Goal: Transaction & Acquisition: Book appointment/travel/reservation

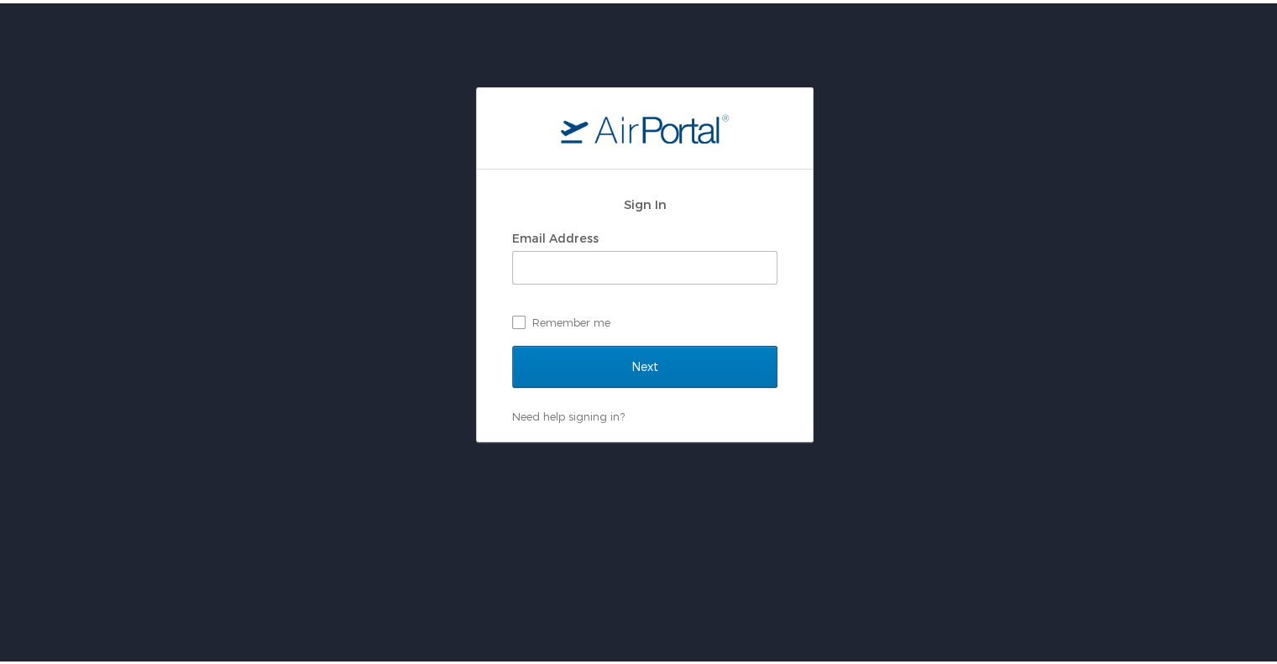
click at [898, 216] on div "Sign In Email Address Remember me Next Need help signing in? Forgot password? H…" at bounding box center [644, 261] width 1289 height 355
click at [588, 264] on input "Email Address" at bounding box center [645, 264] width 264 height 32
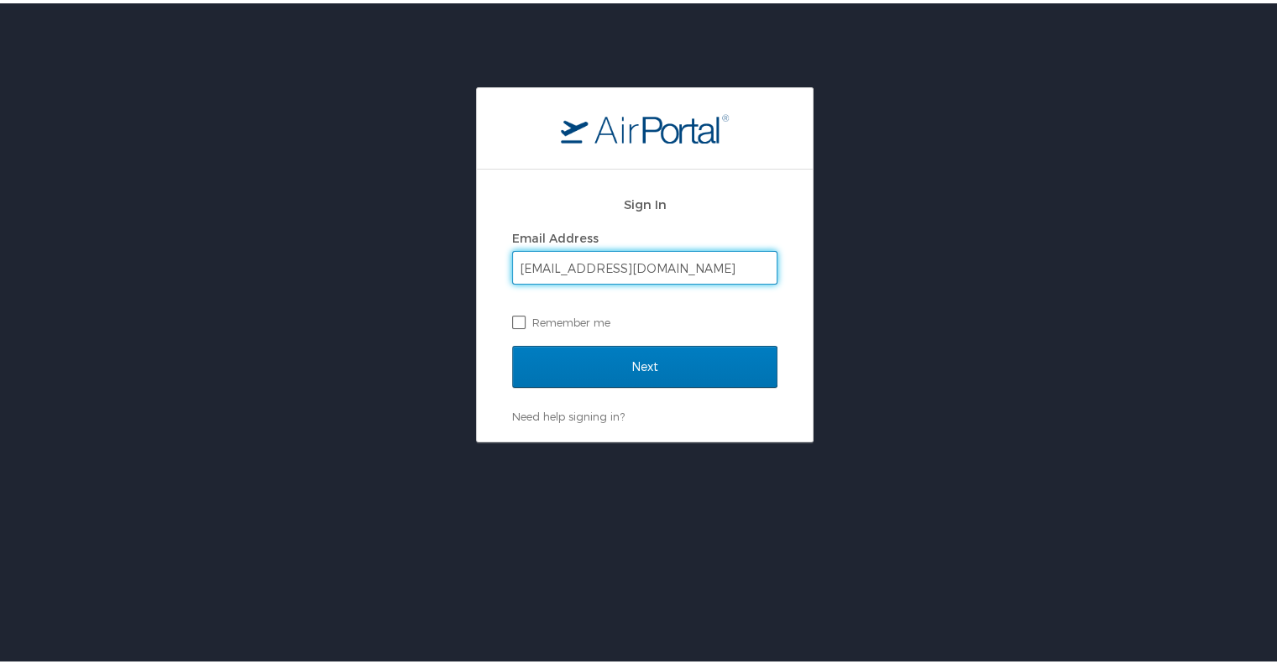
type input "elise.talbot@imail.org"
click at [515, 316] on label "Remember me" at bounding box center [644, 318] width 265 height 25
click at [515, 316] on input "Remember me" at bounding box center [517, 317] width 11 height 11
checkbox input "true"
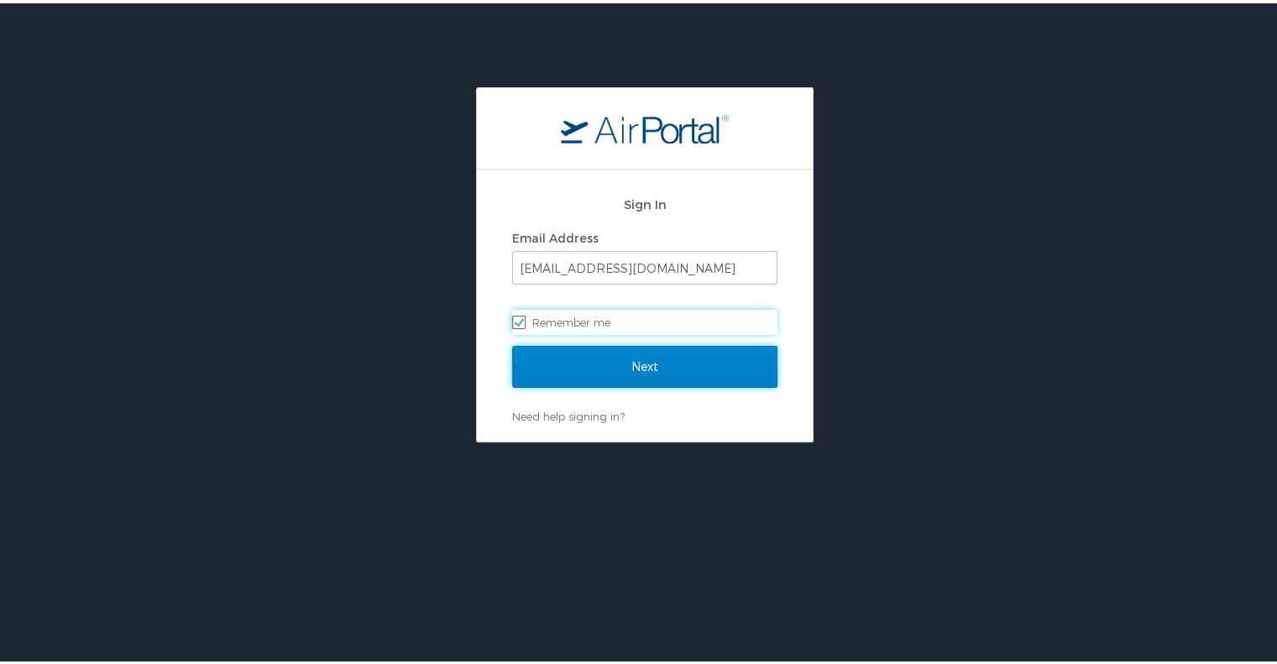
click at [544, 365] on input "Next" at bounding box center [644, 364] width 265 height 42
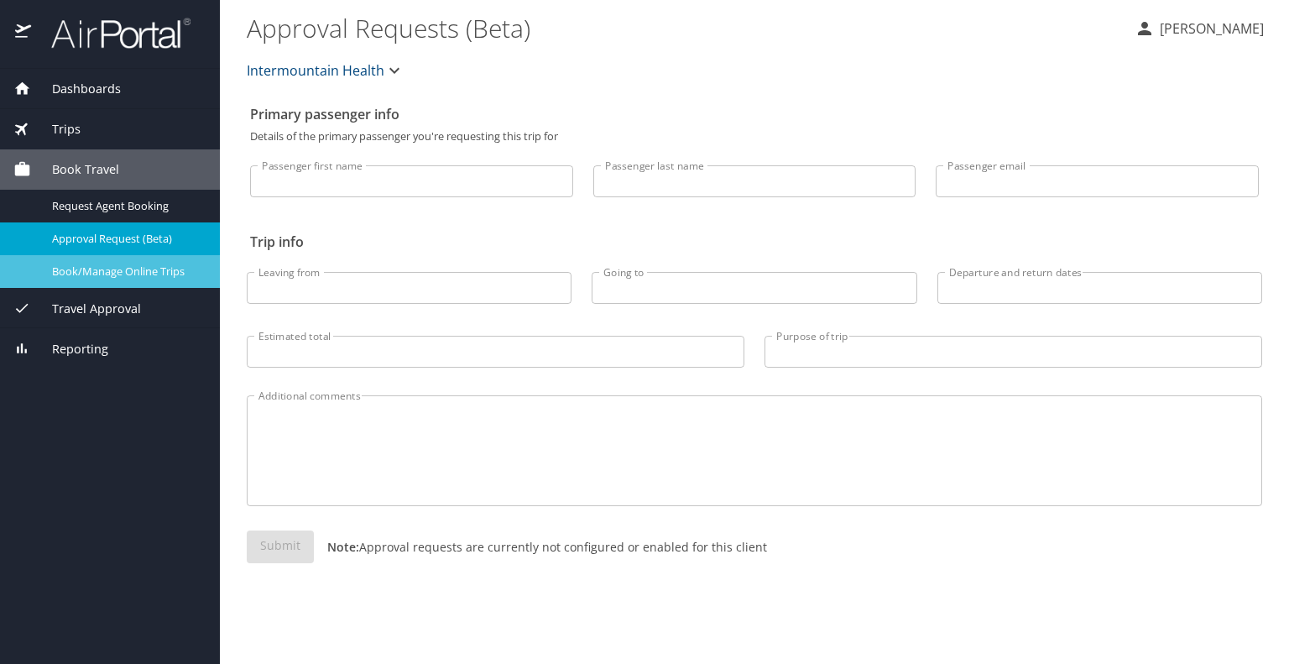
click at [97, 278] on span "Book/Manage Online Trips" at bounding box center [126, 272] width 148 height 16
